Goal: Task Accomplishment & Management: Manage account settings

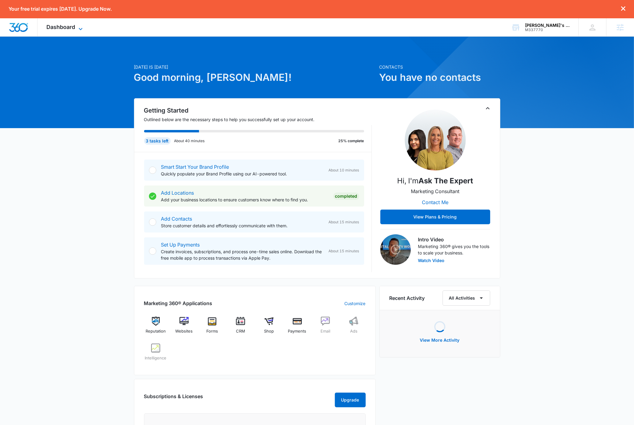
drag, startPoint x: 81, startPoint y: 27, endPoint x: 81, endPoint y: 39, distance: 12.2
click at [81, 27] on icon at bounding box center [80, 27] width 7 height 7
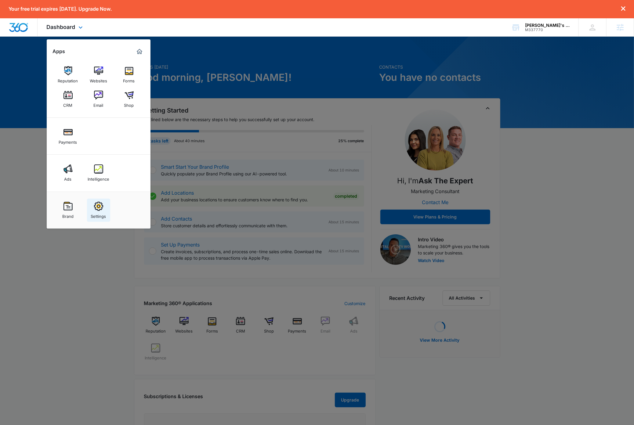
click at [103, 212] on div "Settings" at bounding box center [98, 215] width 15 height 8
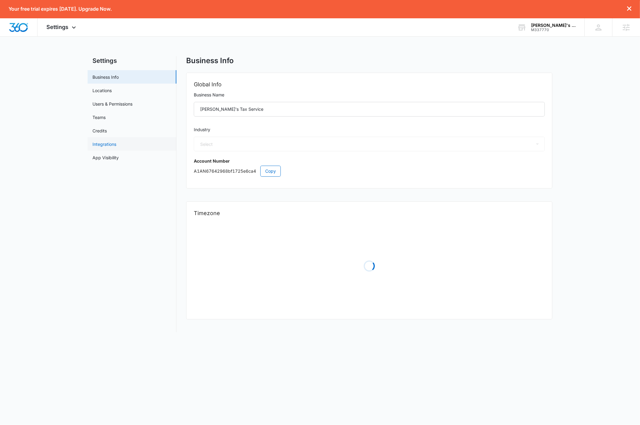
select select "33"
select select "US"
select select "America/Los_Angeles"
click at [129, 102] on link "Users & Permissions" at bounding box center [112, 104] width 40 height 6
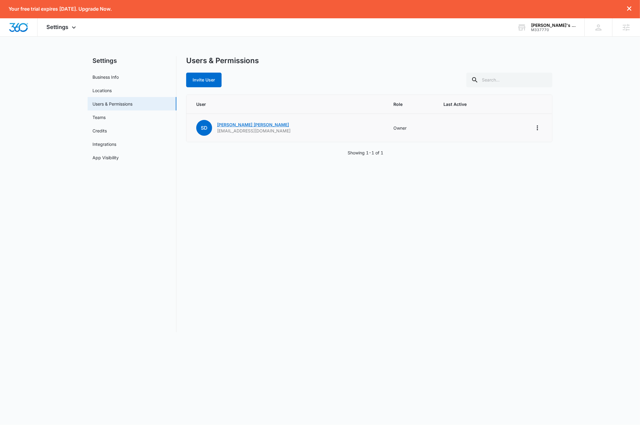
click at [233, 125] on link "[PERSON_NAME]" at bounding box center [253, 124] width 72 height 5
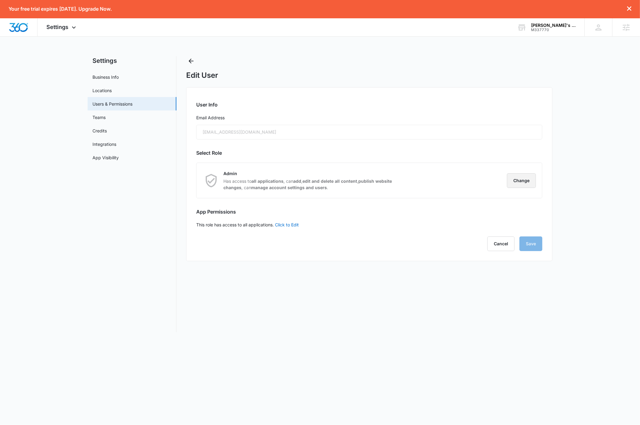
click at [523, 179] on button "Change" at bounding box center [521, 180] width 29 height 15
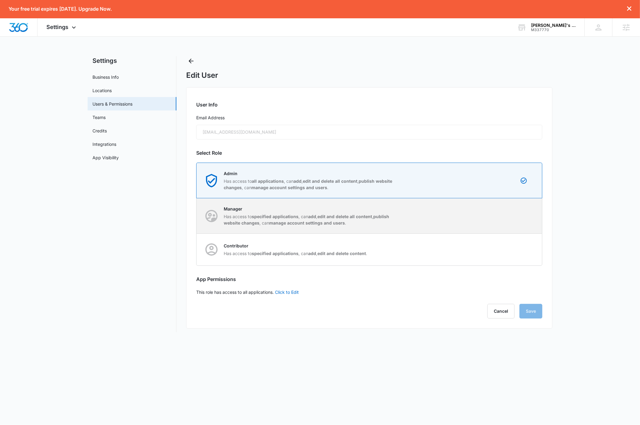
click at [524, 213] on div "Manager Has access to specified applications , can add , edit and delete all co…" at bounding box center [369, 215] width 345 height 35
click at [197, 216] on input "Manager Has access to specified applications , can add , edit and delete all co…" at bounding box center [196, 216] width 0 height 0
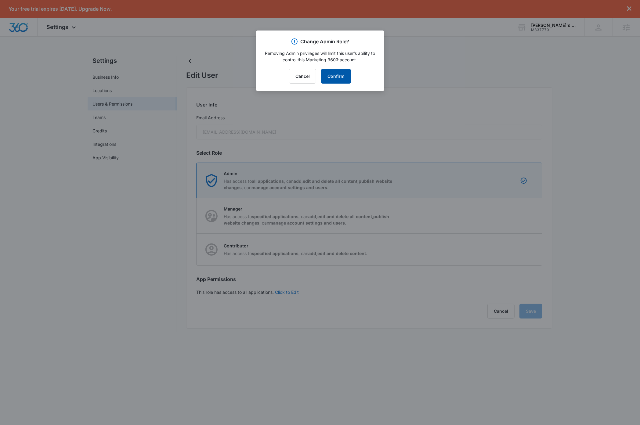
click at [337, 75] on button "Confirm" at bounding box center [336, 76] width 30 height 15
radio input "false"
radio input "true"
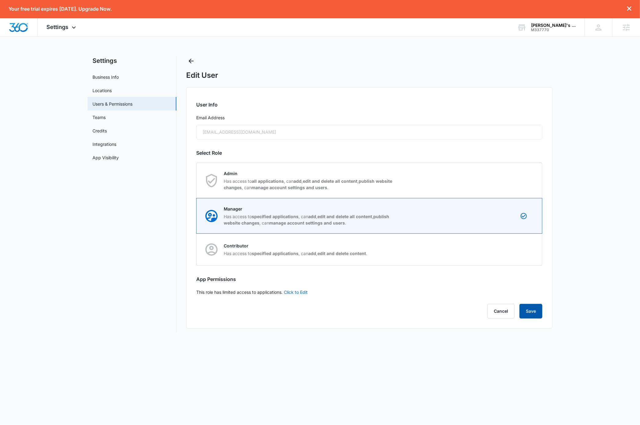
drag, startPoint x: 535, startPoint y: 310, endPoint x: 524, endPoint y: 323, distance: 16.3
click at [535, 311] on button "Save" at bounding box center [530, 311] width 23 height 15
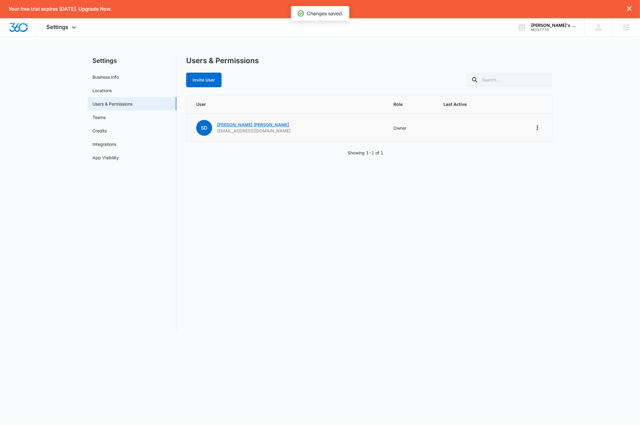
click at [232, 124] on link "[PERSON_NAME]" at bounding box center [253, 124] width 72 height 5
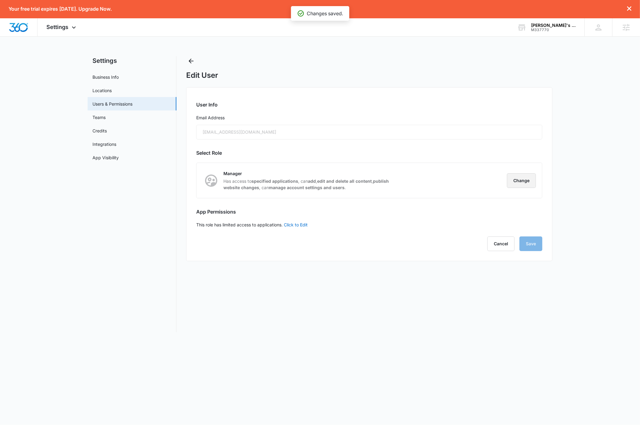
click at [528, 181] on button "Change" at bounding box center [521, 180] width 29 height 15
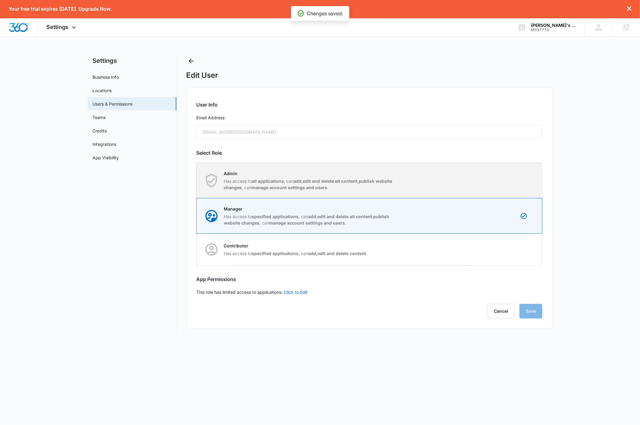
click at [527, 174] on div "Admin Has access to all applications , can add , edit and delete all content , …" at bounding box center [369, 180] width 345 height 35
click at [197, 180] on input "Admin Has access to all applications , can add , edit and delete all content , …" at bounding box center [196, 180] width 0 height 0
radio input "true"
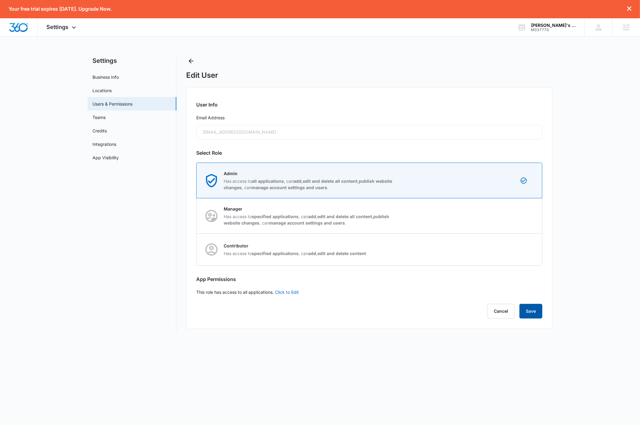
click at [537, 309] on button "Save" at bounding box center [530, 311] width 23 height 15
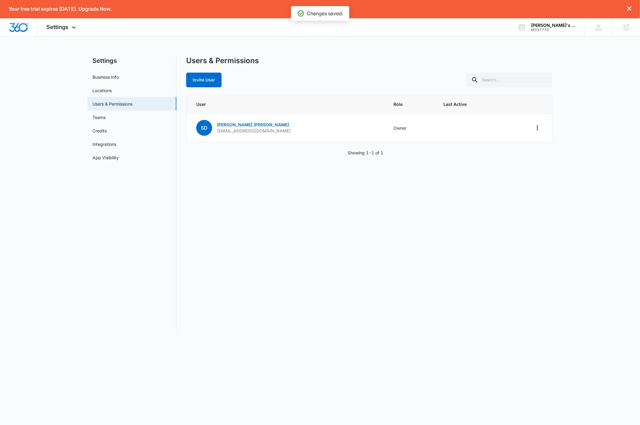
click at [145, 281] on nav "Settings Business Info Locations Users & Permissions Teams Credits Integrations…" at bounding box center [132, 194] width 89 height 276
click at [20, 27] on img "Dashboard" at bounding box center [19, 27] width 20 height 9
